Goal: Find specific page/section: Find specific page/section

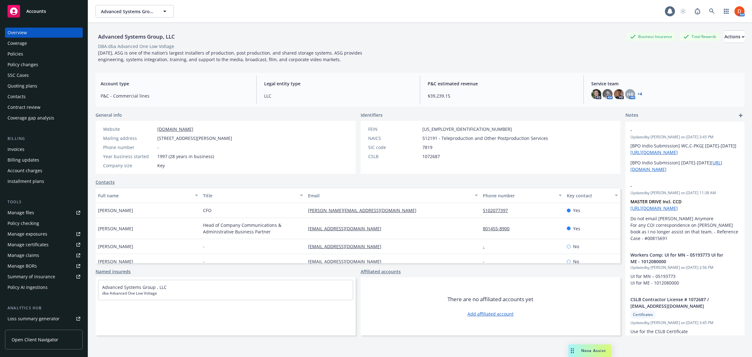
scroll to position [73, 0]
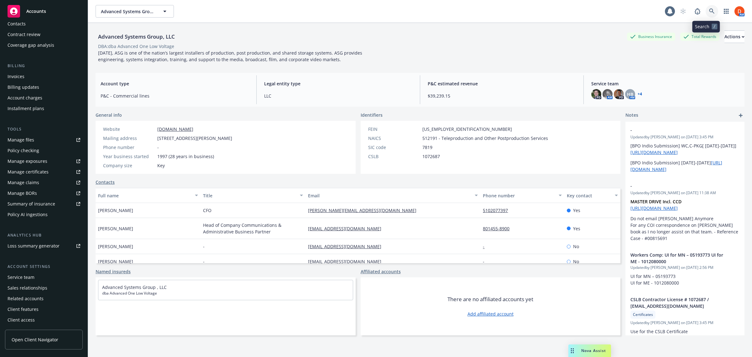
click at [709, 11] on icon at bounding box center [712, 11] width 6 height 6
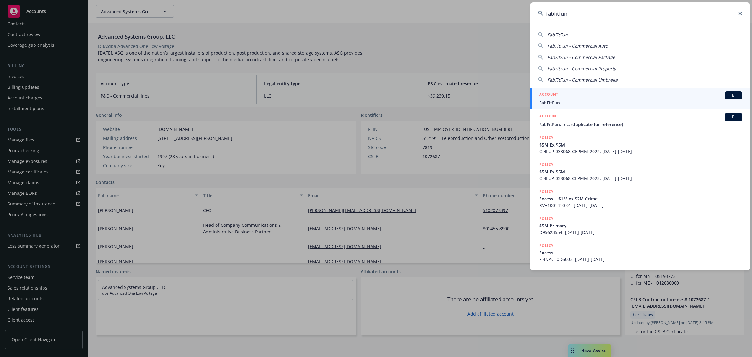
type input "fabfitfun"
click at [584, 90] on link "ACCOUNT BI FabFitFun" at bounding box center [639, 99] width 219 height 22
